Goal: Task Accomplishment & Management: Manage account settings

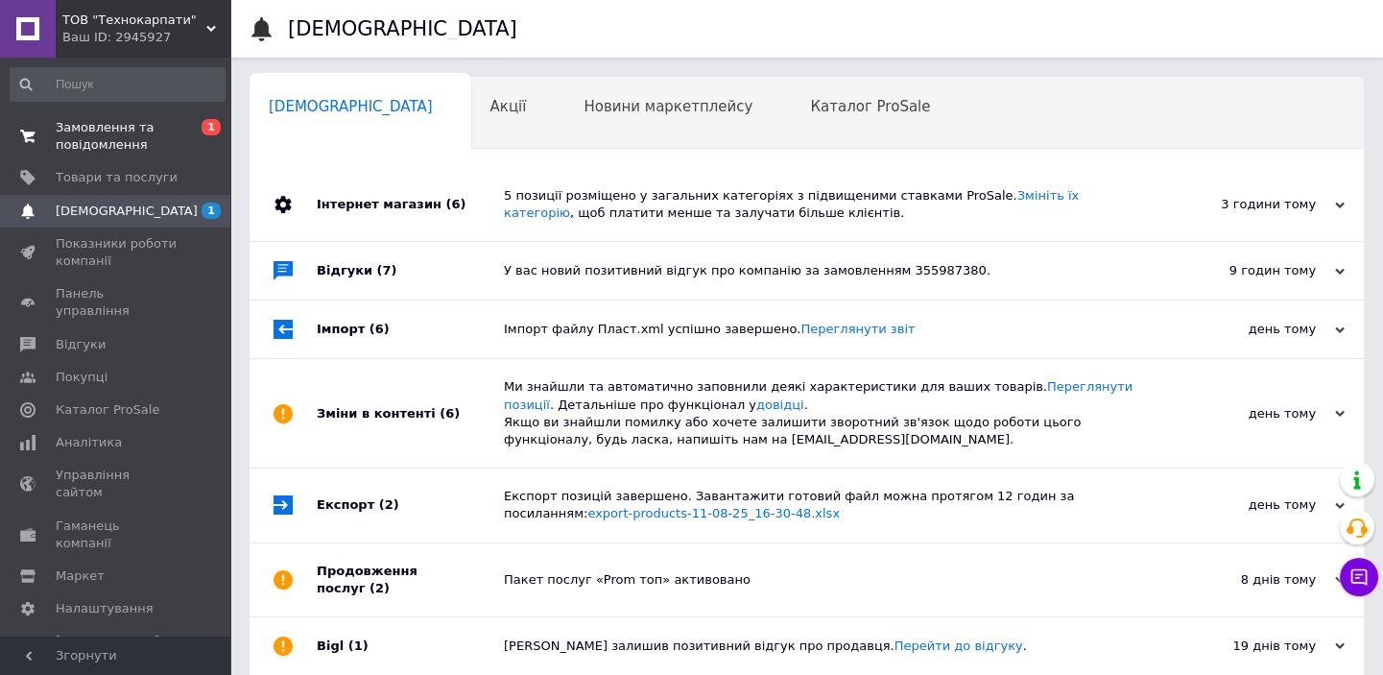
click at [154, 116] on link "Замовлення та повідомлення 0 1" at bounding box center [117, 136] width 235 height 50
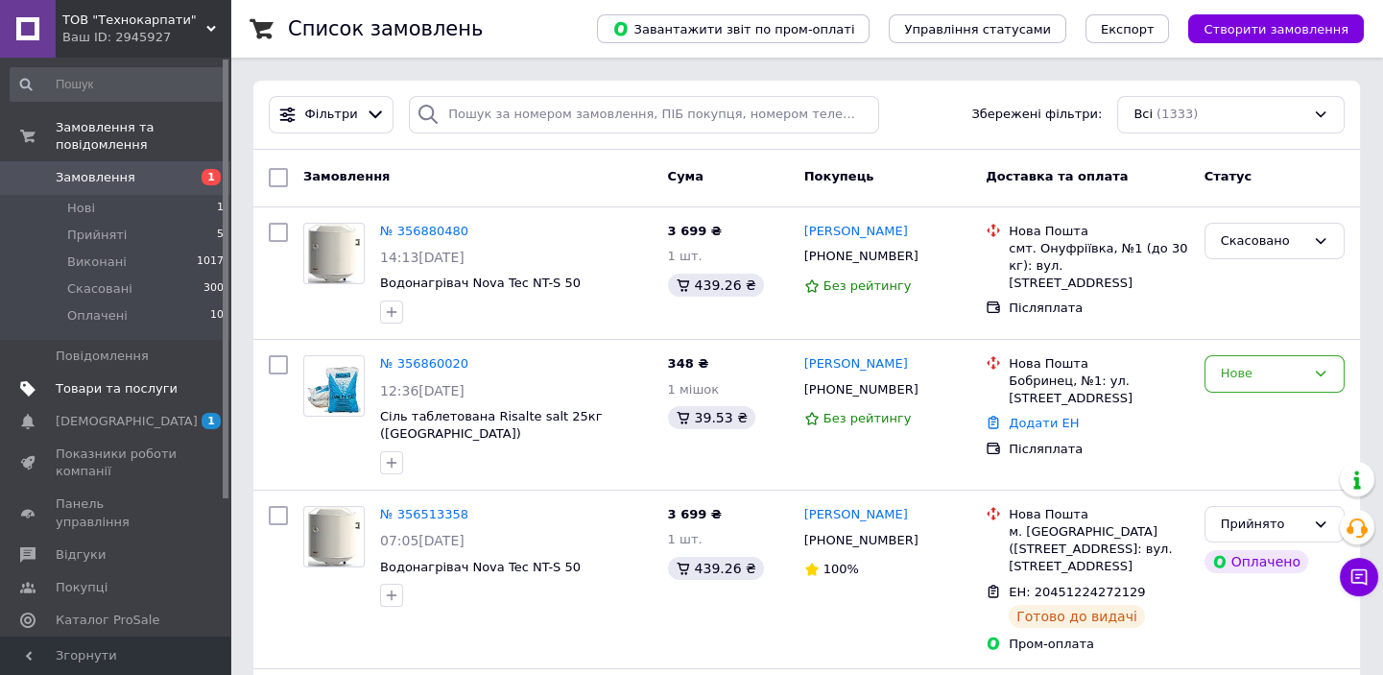
click at [91, 380] on span "Товари та послуги" at bounding box center [117, 388] width 122 height 17
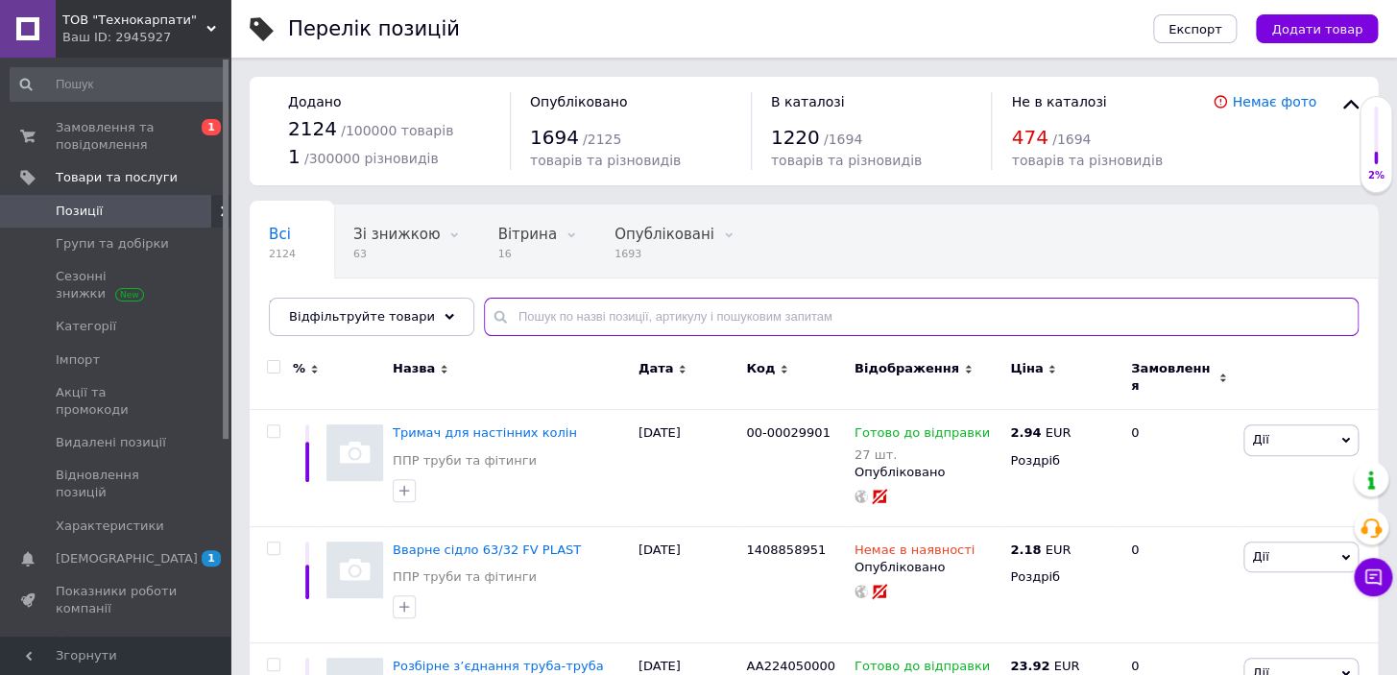
click at [756, 310] on input "text" at bounding box center [921, 317] width 875 height 38
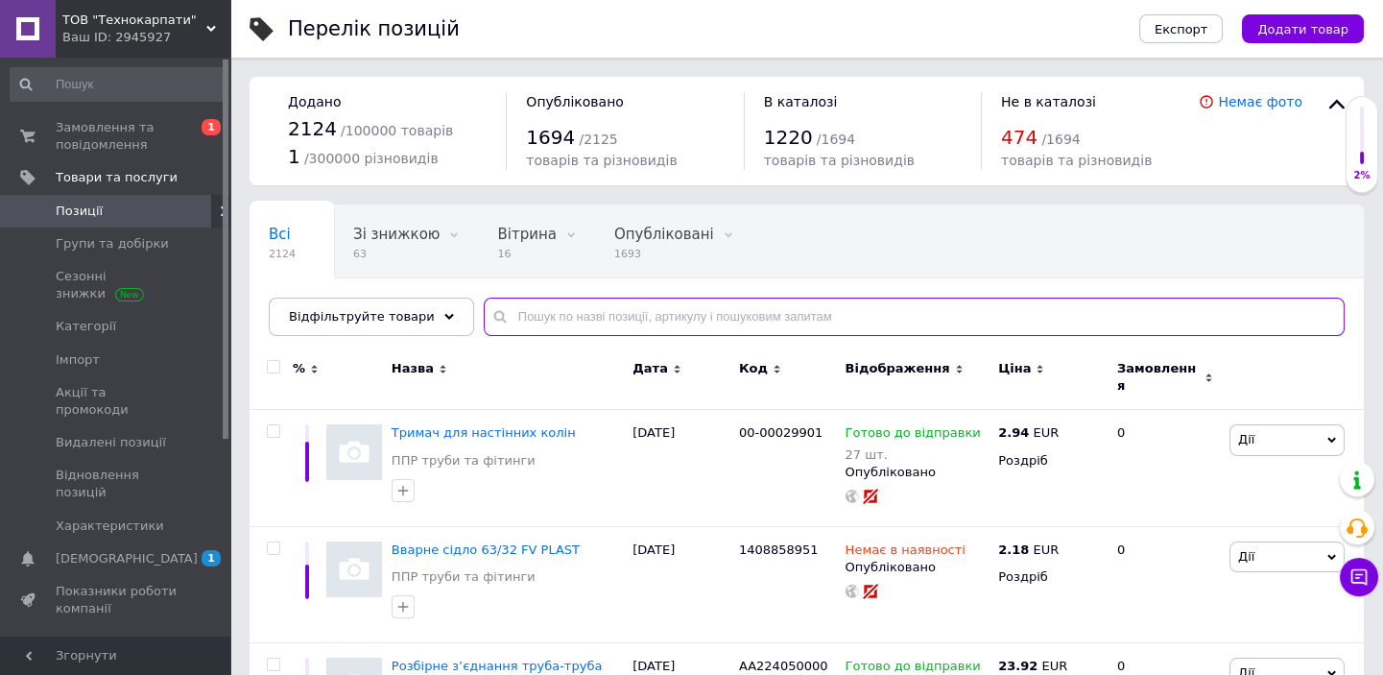
click at [756, 310] on input "text" at bounding box center [914, 317] width 861 height 38
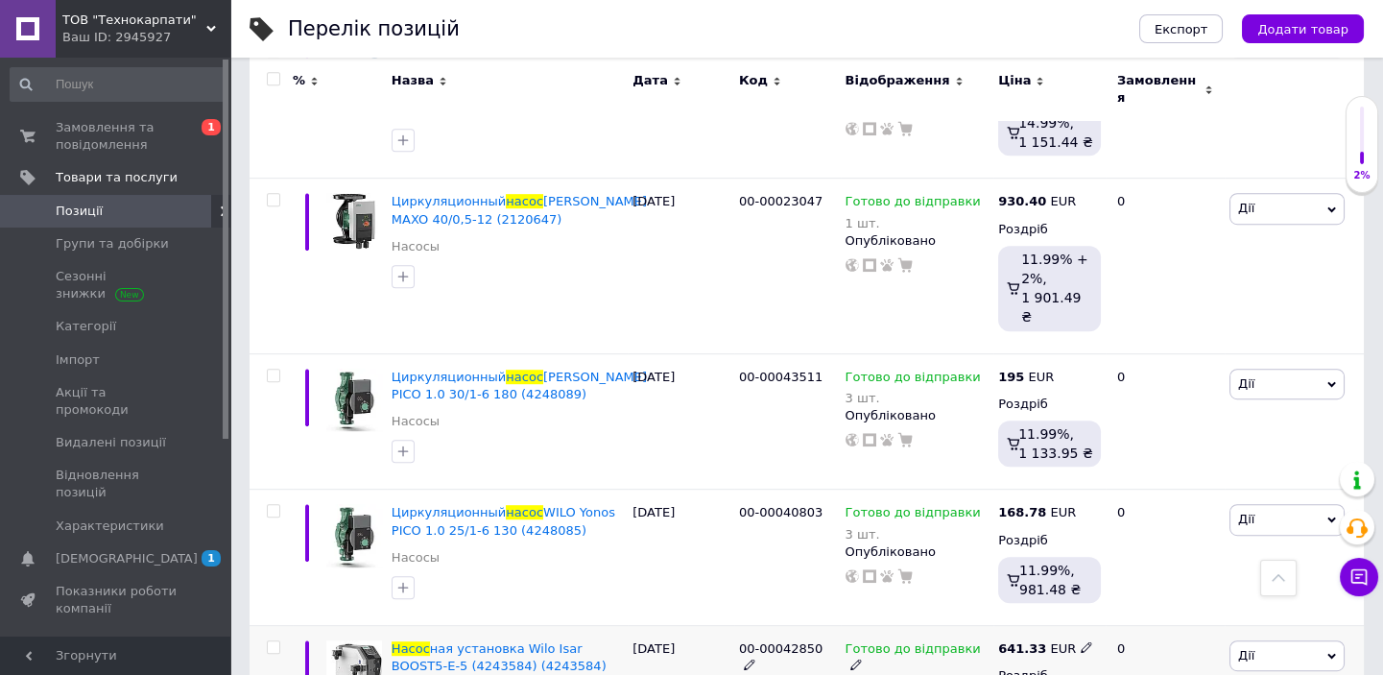
scroll to position [2356, 0]
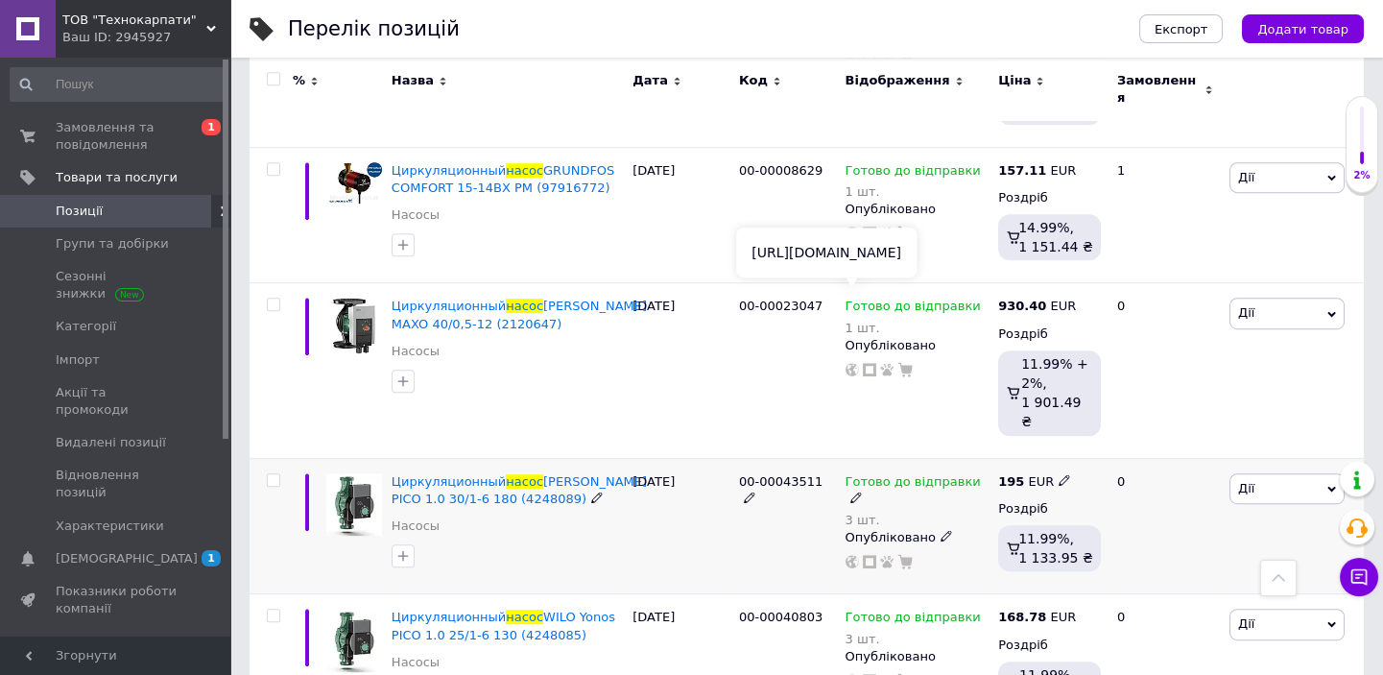
type input "насос"
click at [853, 555] on use at bounding box center [852, 561] width 13 height 13
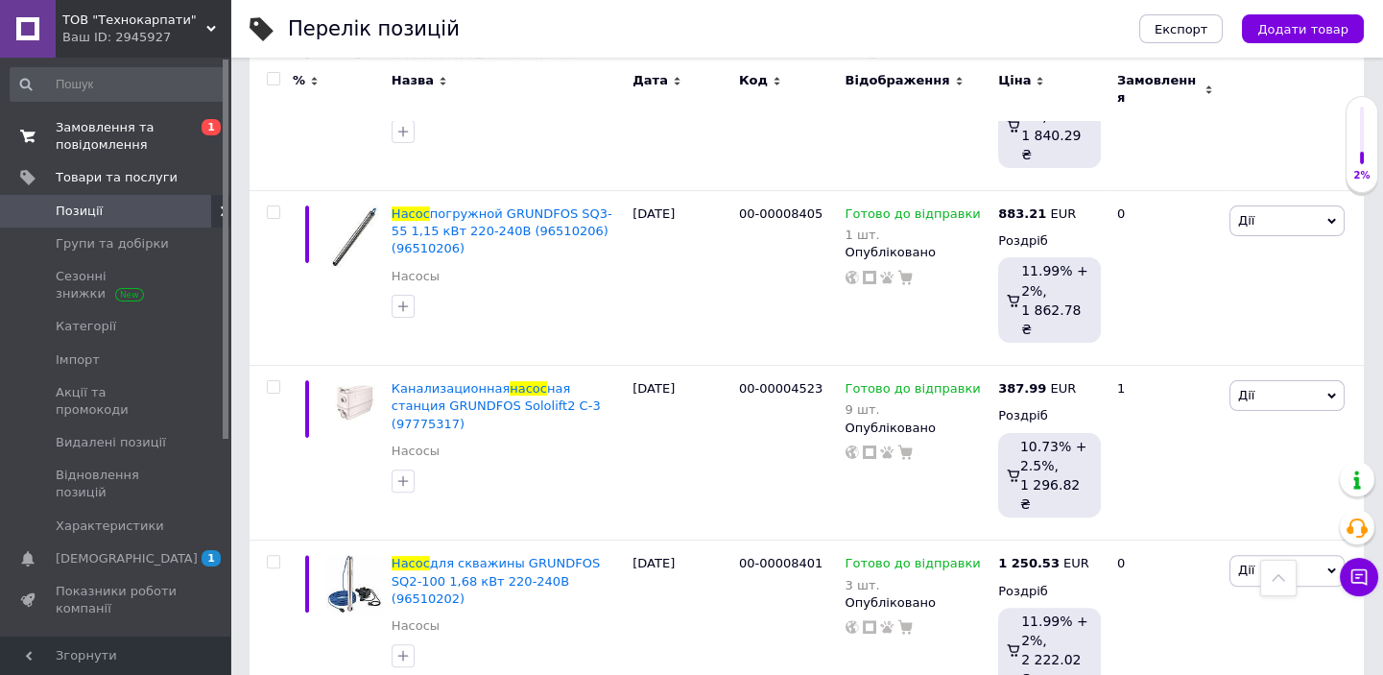
scroll to position [1221, 0]
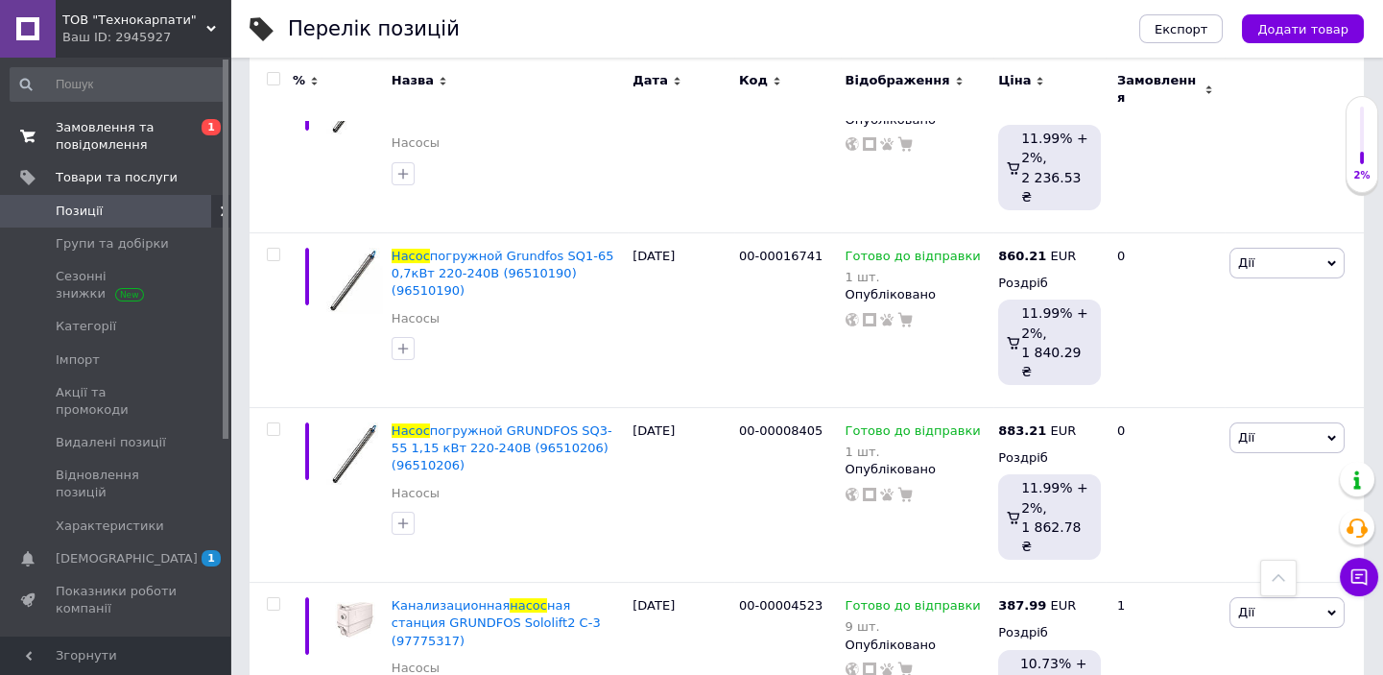
click at [116, 119] on span "Замовлення та повідомлення" at bounding box center [117, 136] width 122 height 35
